Goal: Unclear

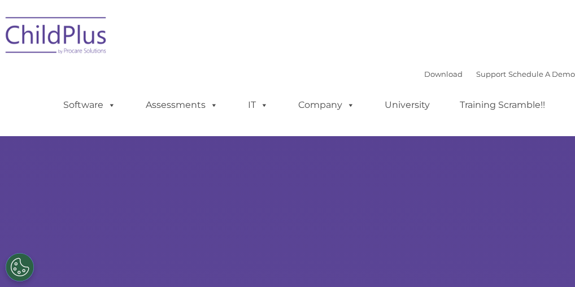
select select "MEDIUM"
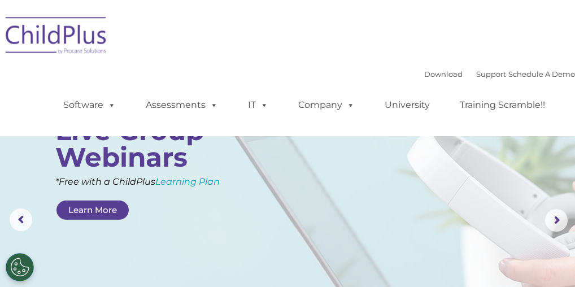
scroll to position [68, 0]
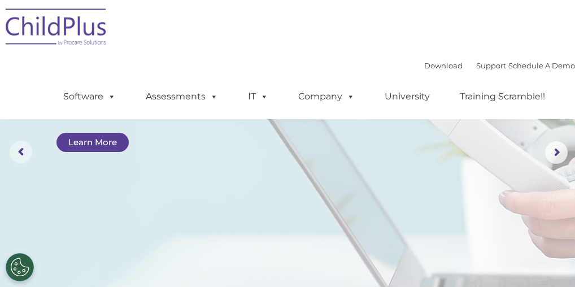
click at [20, 152] on rs-arrow at bounding box center [21, 152] width 23 height 23
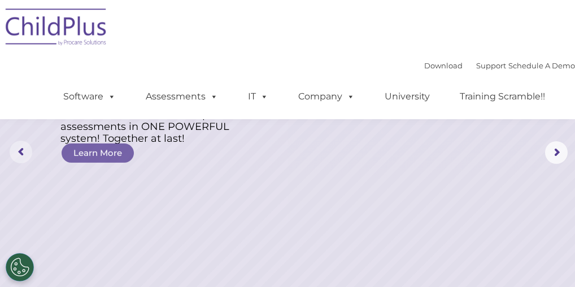
click at [20, 152] on rs-arrow at bounding box center [21, 152] width 23 height 23
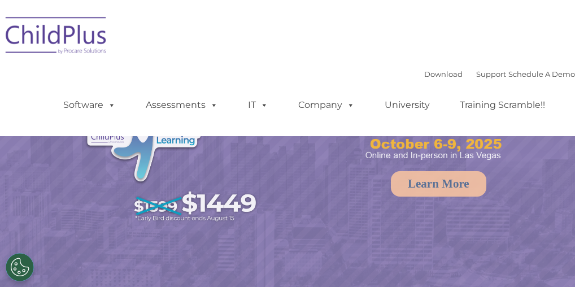
select select "MEDIUM"
